Goal: Navigation & Orientation: Find specific page/section

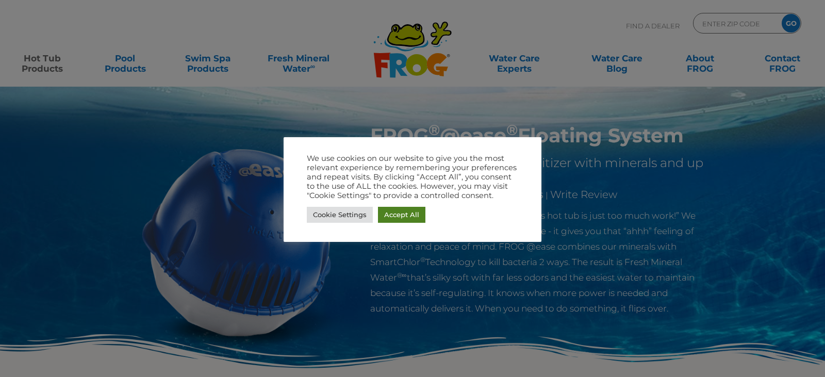
click at [389, 217] on link "Accept All" at bounding box center [401, 215] width 47 height 16
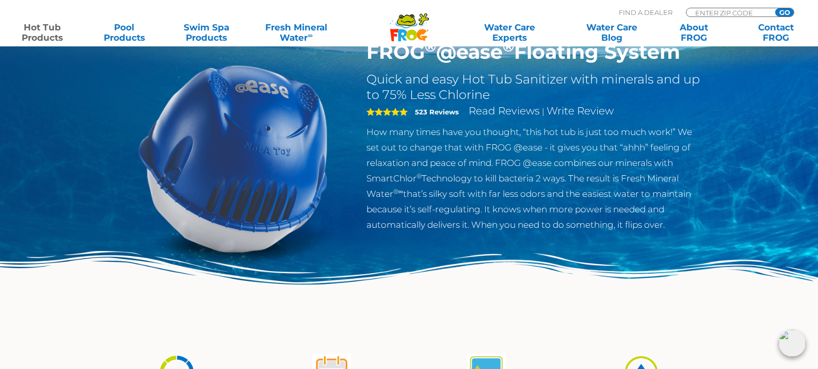
scroll to position [52, 0]
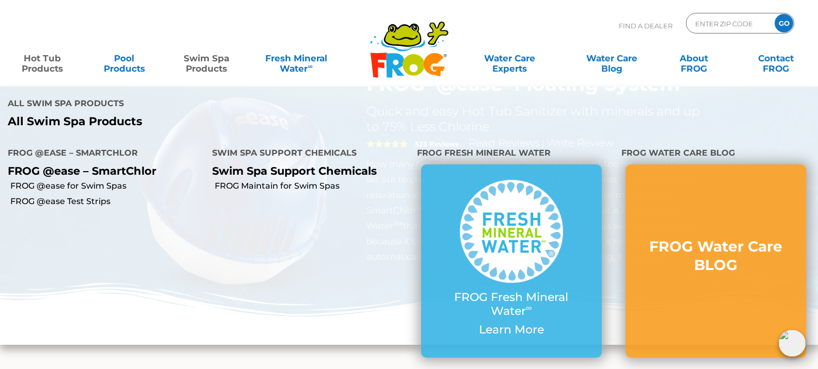
click at [214, 69] on link "Swim Spa Products" at bounding box center [206, 58] width 64 height 21
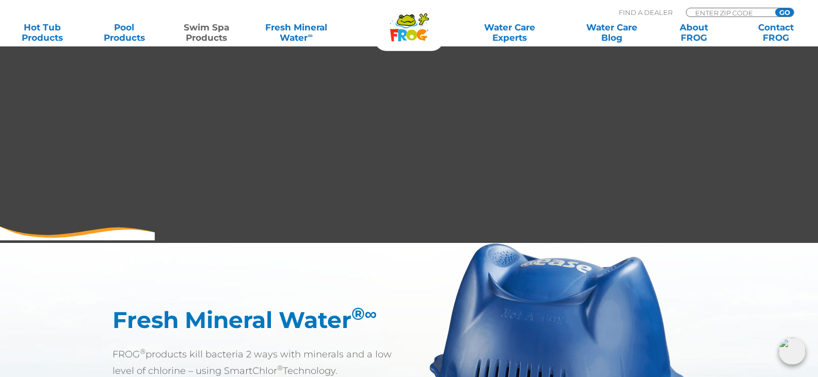
scroll to position [361, 0]
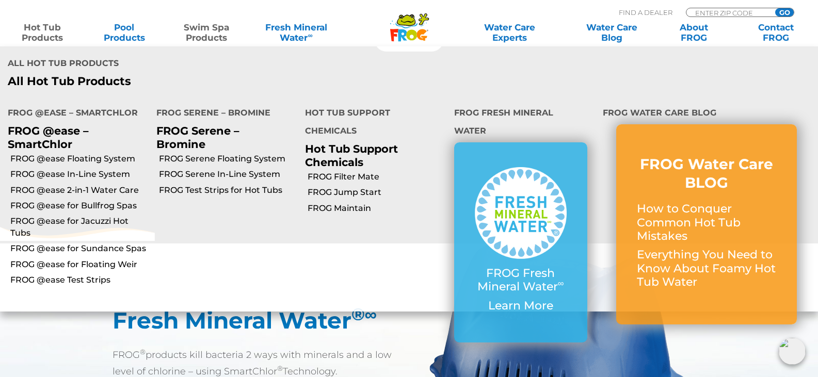
click at [50, 37] on link "Hot Tub Products" at bounding box center [42, 32] width 64 height 21
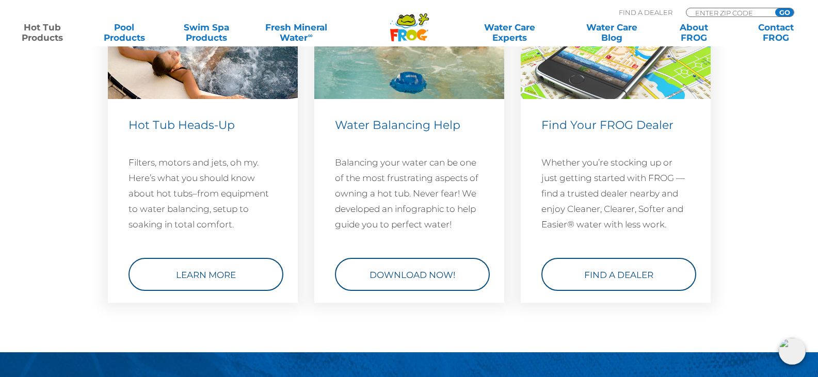
scroll to position [3095, 0]
